Goal: Task Accomplishment & Management: Use online tool/utility

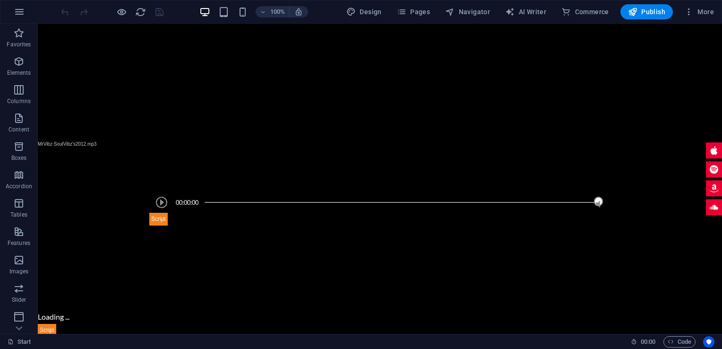
scroll to position [353, 0]
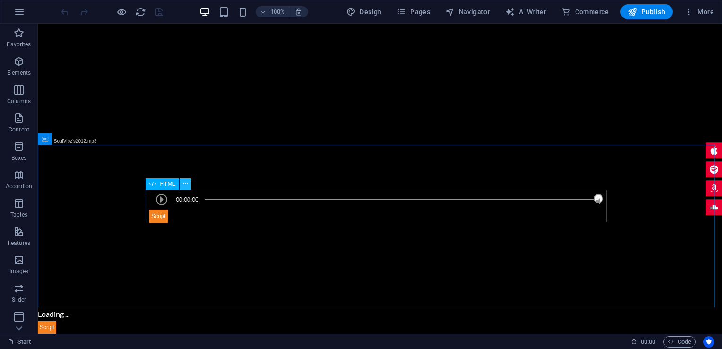
click at [186, 185] on icon at bounding box center [185, 184] width 5 height 10
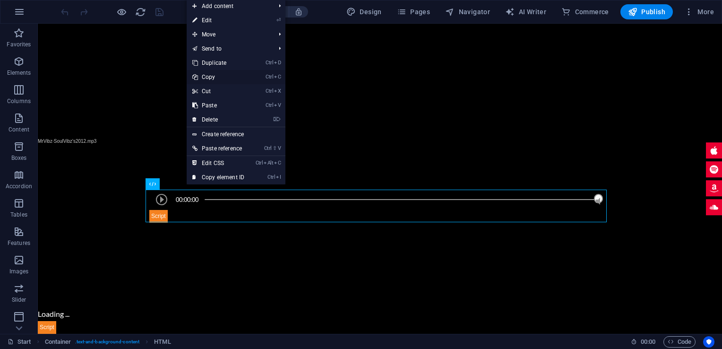
click at [212, 78] on link "Ctrl C Copy" at bounding box center [218, 77] width 63 height 14
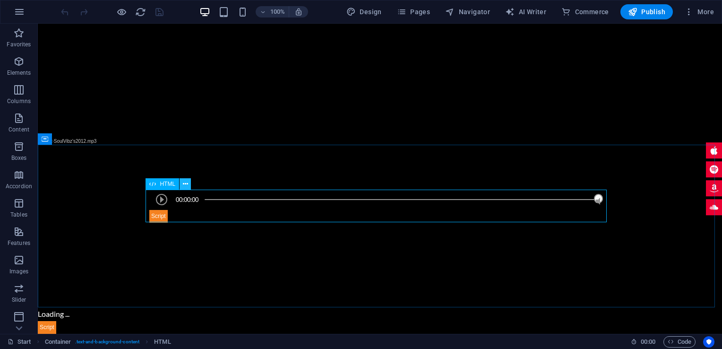
click at [184, 183] on icon at bounding box center [185, 184] width 5 height 10
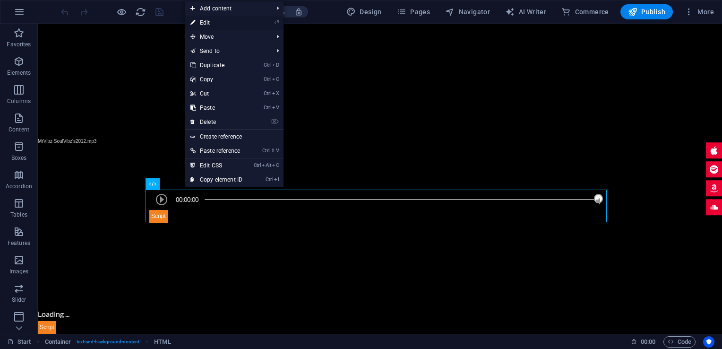
click at [205, 20] on link "⏎ Edit" at bounding box center [216, 23] width 63 height 14
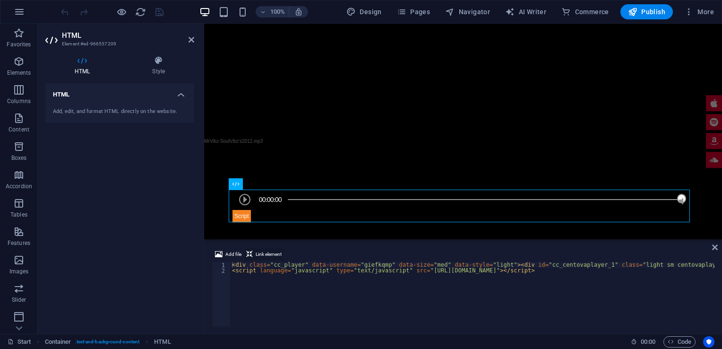
click at [260, 254] on span "Link element" at bounding box center [269, 253] width 26 height 11
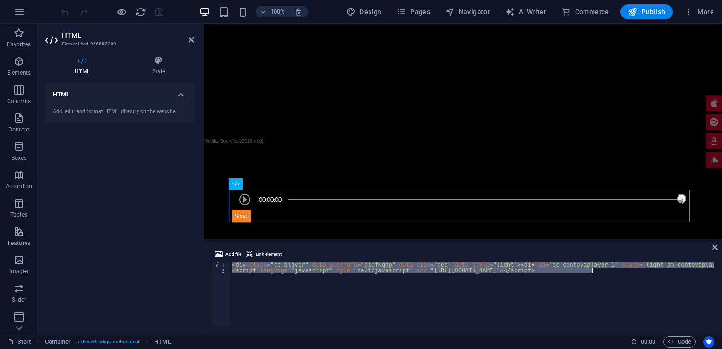
drag, startPoint x: 231, startPoint y: 263, endPoint x: 608, endPoint y: 281, distance: 377.8
click at [264, 252] on span "Link element" at bounding box center [269, 253] width 26 height 11
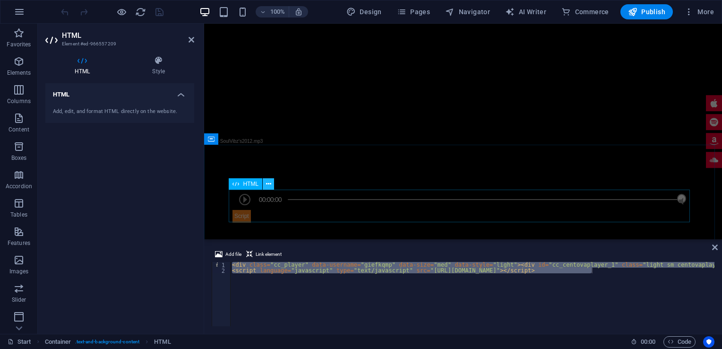
click at [268, 184] on icon at bounding box center [268, 184] width 5 height 10
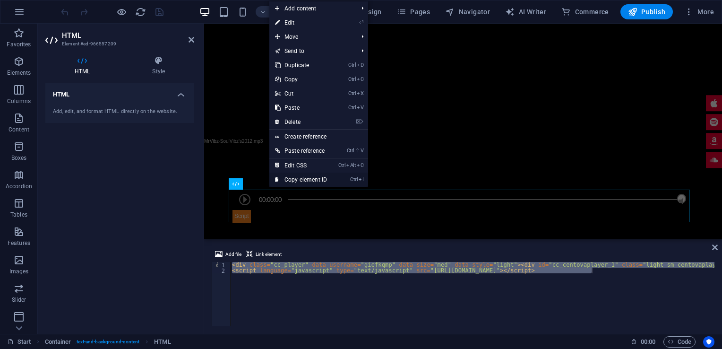
click at [311, 180] on link "Ctrl I Copy element ID" at bounding box center [300, 179] width 63 height 14
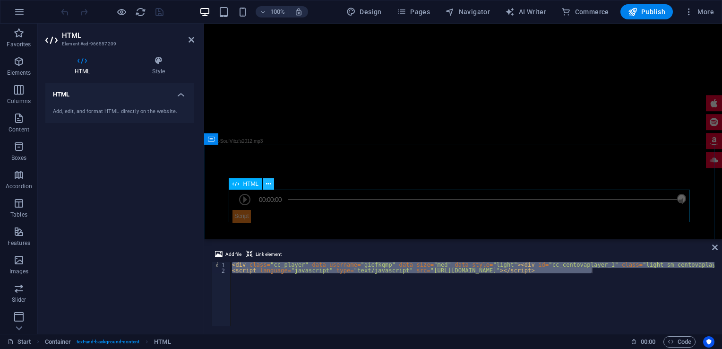
click at [264, 183] on button at bounding box center [268, 183] width 11 height 11
click at [268, 184] on icon at bounding box center [268, 184] width 5 height 10
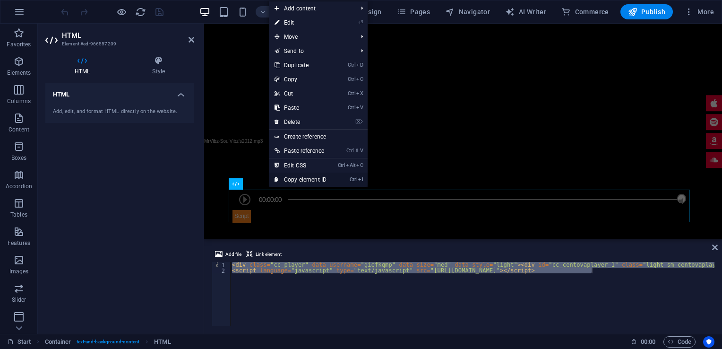
click at [298, 179] on link "Ctrl I Copy element ID" at bounding box center [300, 179] width 63 height 14
